Goal: Task Accomplishment & Management: Use online tool/utility

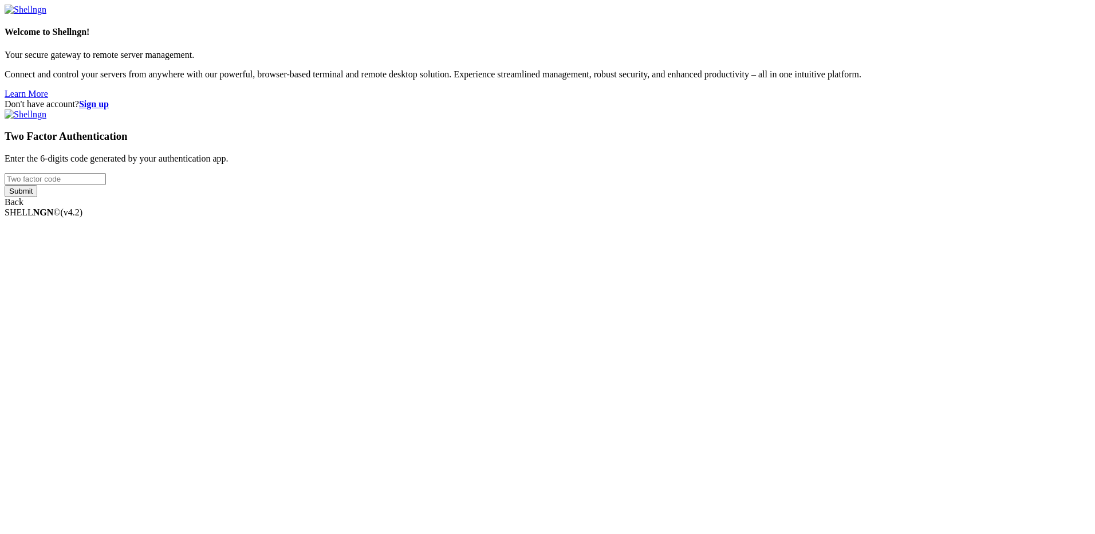
click at [106, 185] on input "number" at bounding box center [55, 179] width 101 height 12
type input "138032"
click at [5, 185] on input "Submit" at bounding box center [21, 191] width 33 height 12
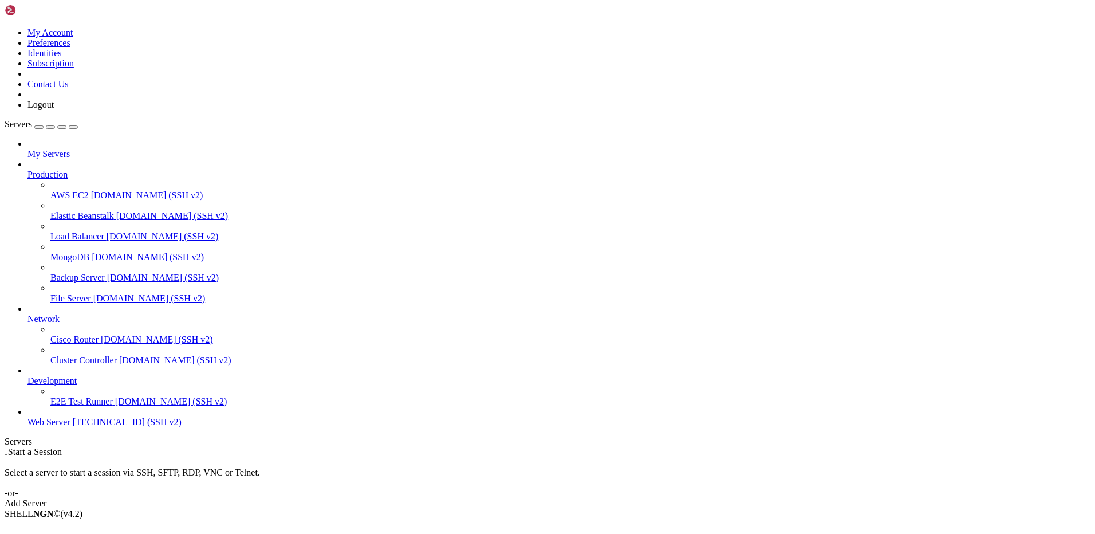
click at [70, 427] on span "Web Server" at bounding box center [48, 422] width 43 height 10
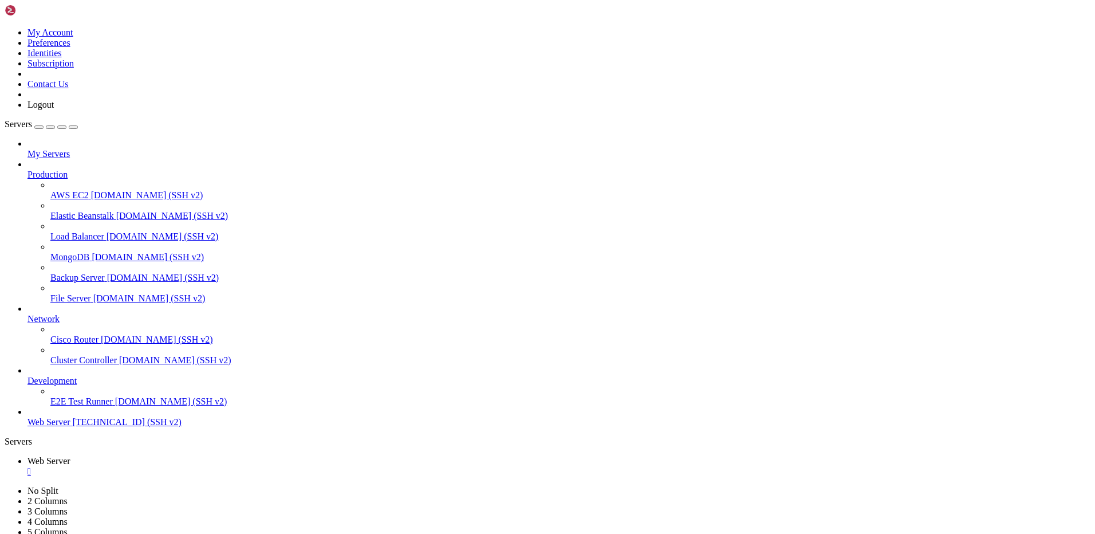
scroll to position [183, 0]
drag, startPoint x: 12, startPoint y: 1056, endPoint x: 18, endPoint y: 1058, distance: 6.5
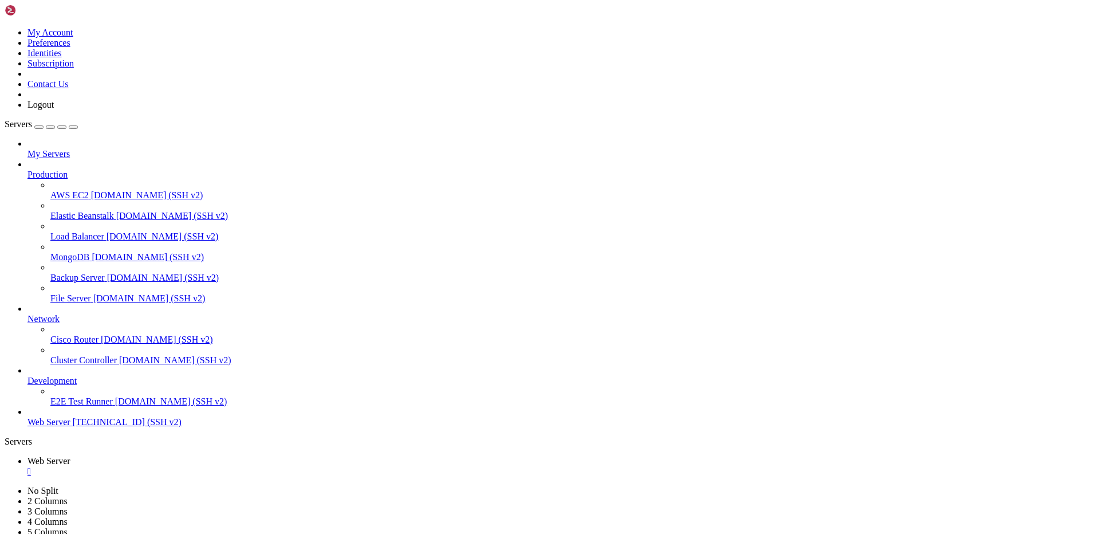
drag, startPoint x: 10, startPoint y: 1061, endPoint x: 357, endPoint y: 1060, distance: 347.8
drag, startPoint x: 480, startPoint y: 922, endPoint x: 496, endPoint y: 922, distance: 16.1
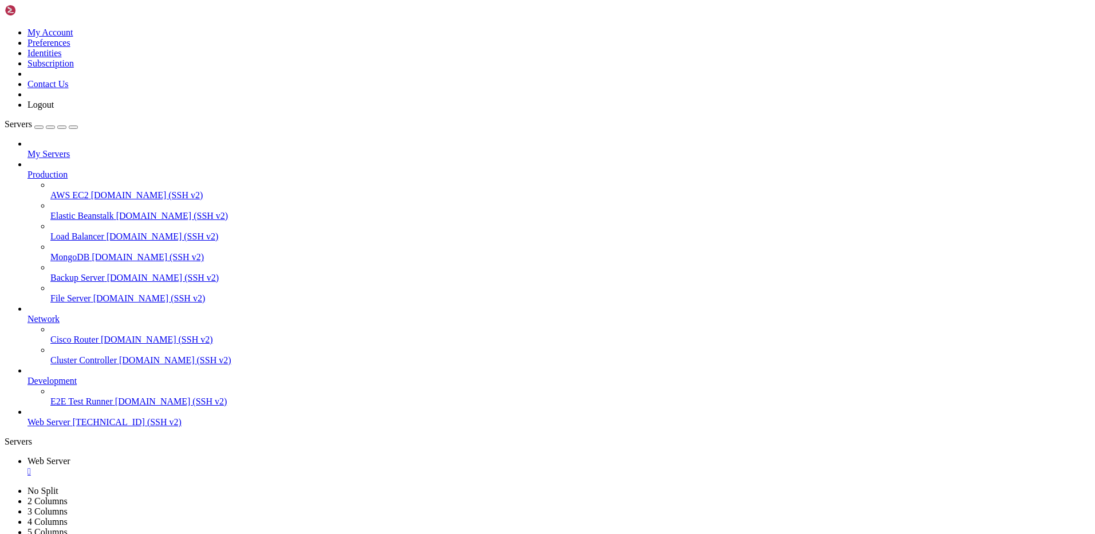
drag, startPoint x: 476, startPoint y: 920, endPoint x: 541, endPoint y: 920, distance: 65.3
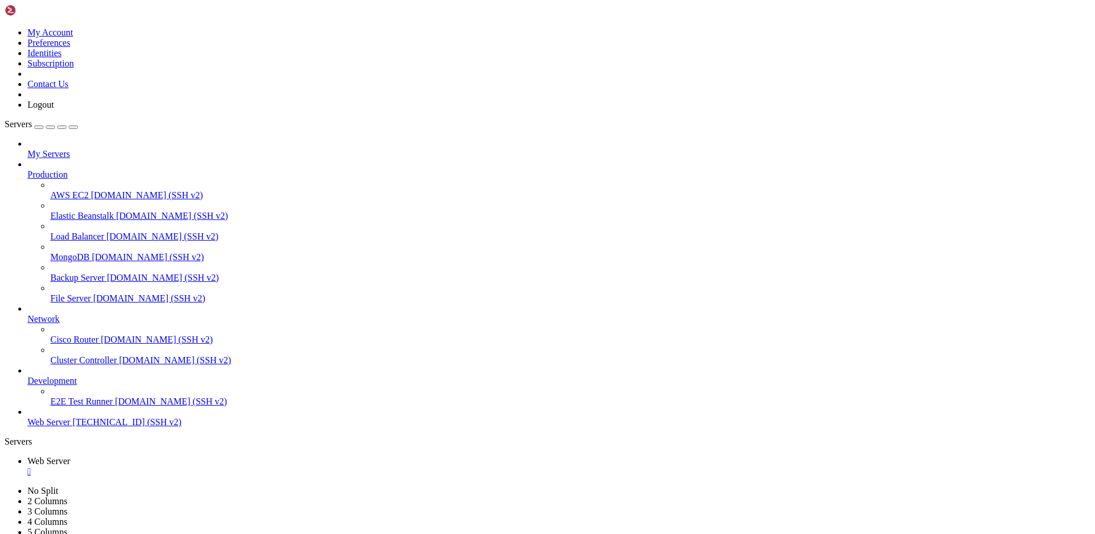
scroll to position [23042, 0]
